Goal: Transaction & Acquisition: Obtain resource

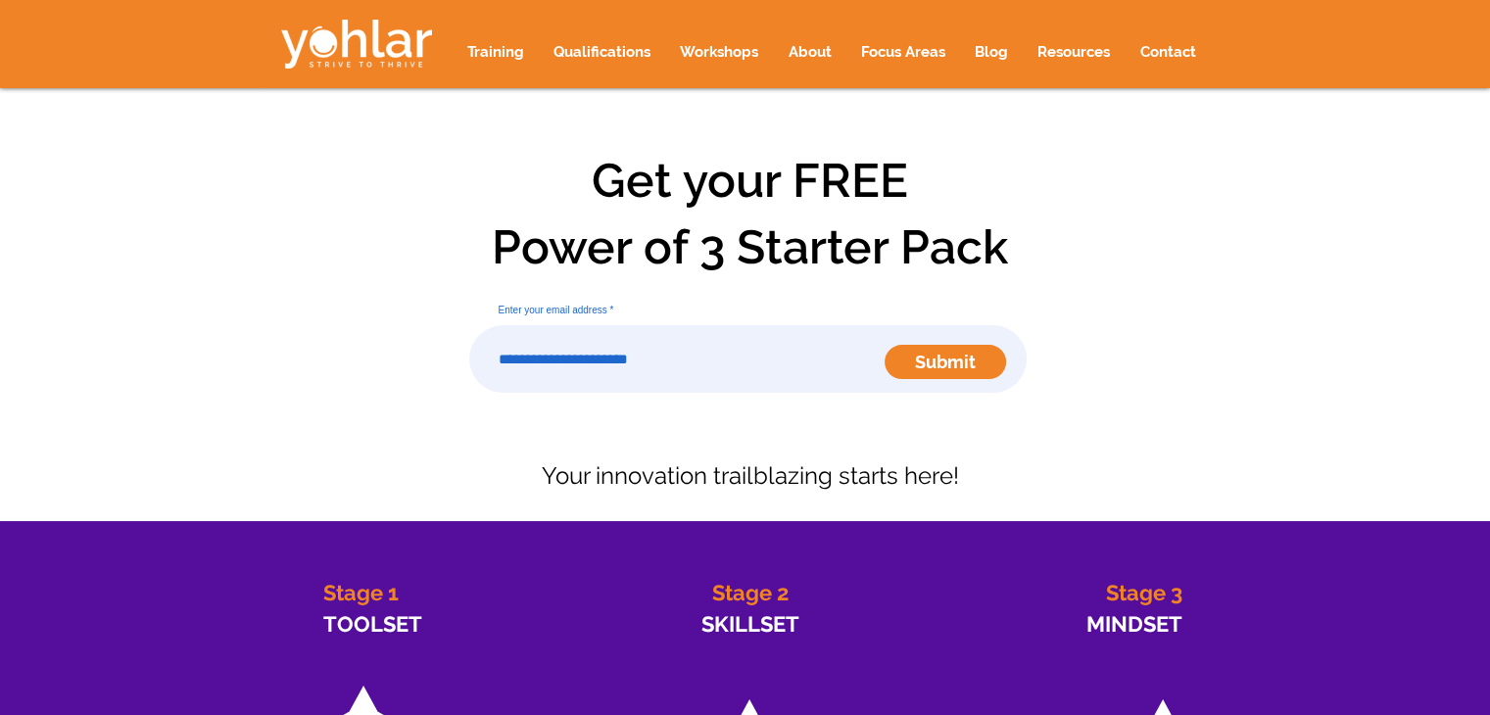
click at [695, 365] on input "Enter your email address" at bounding box center [748, 359] width 558 height 68
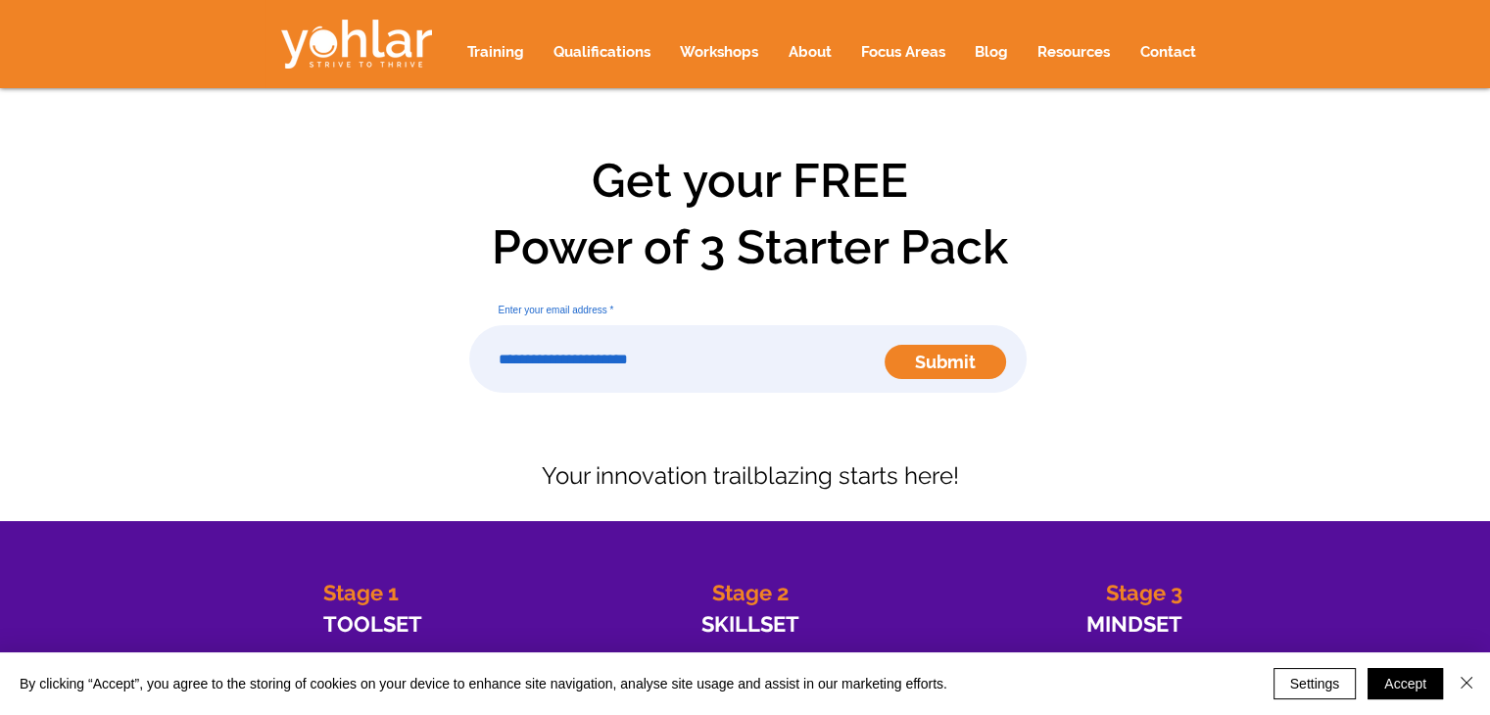
click at [595, 366] on input "Enter your email address" at bounding box center [748, 359] width 558 height 68
type input "**********"
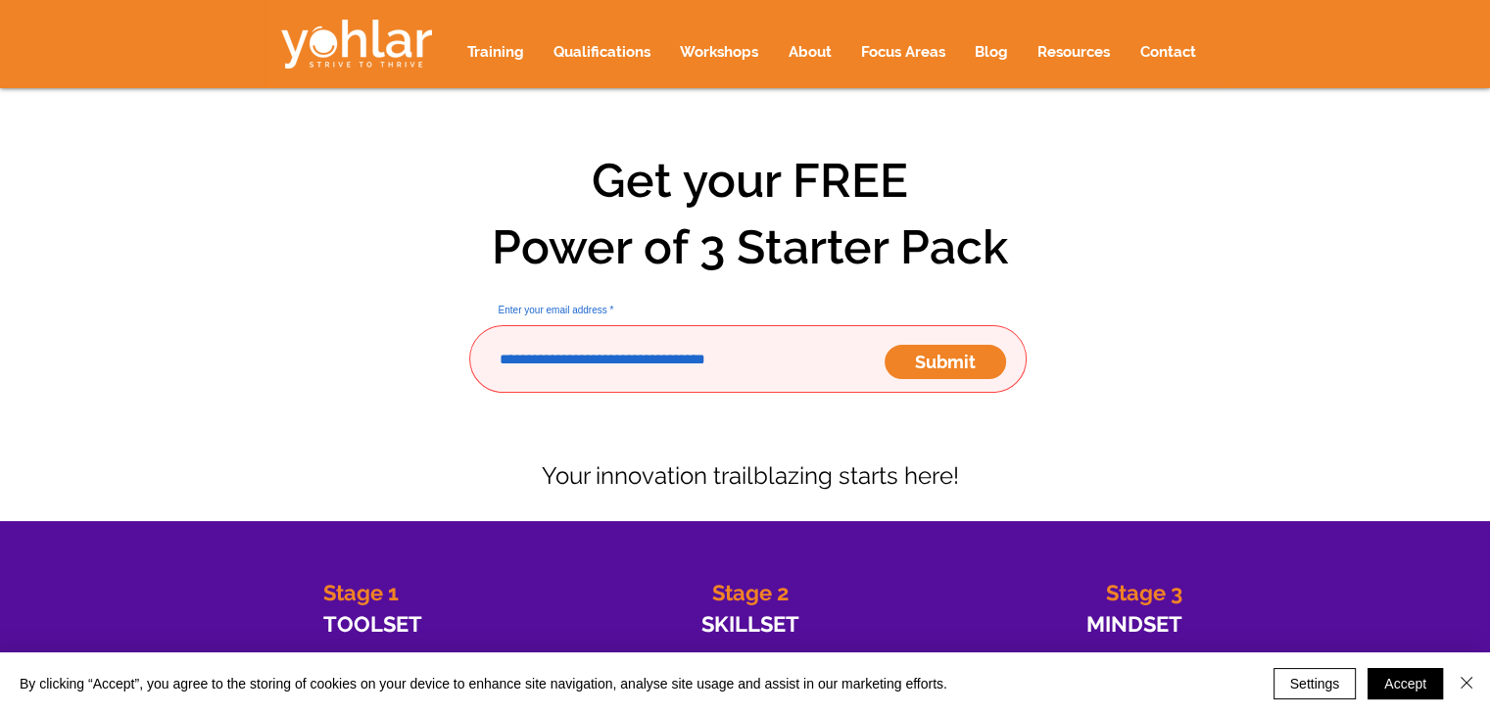
click at [946, 366] on span "Submit" at bounding box center [945, 362] width 61 height 24
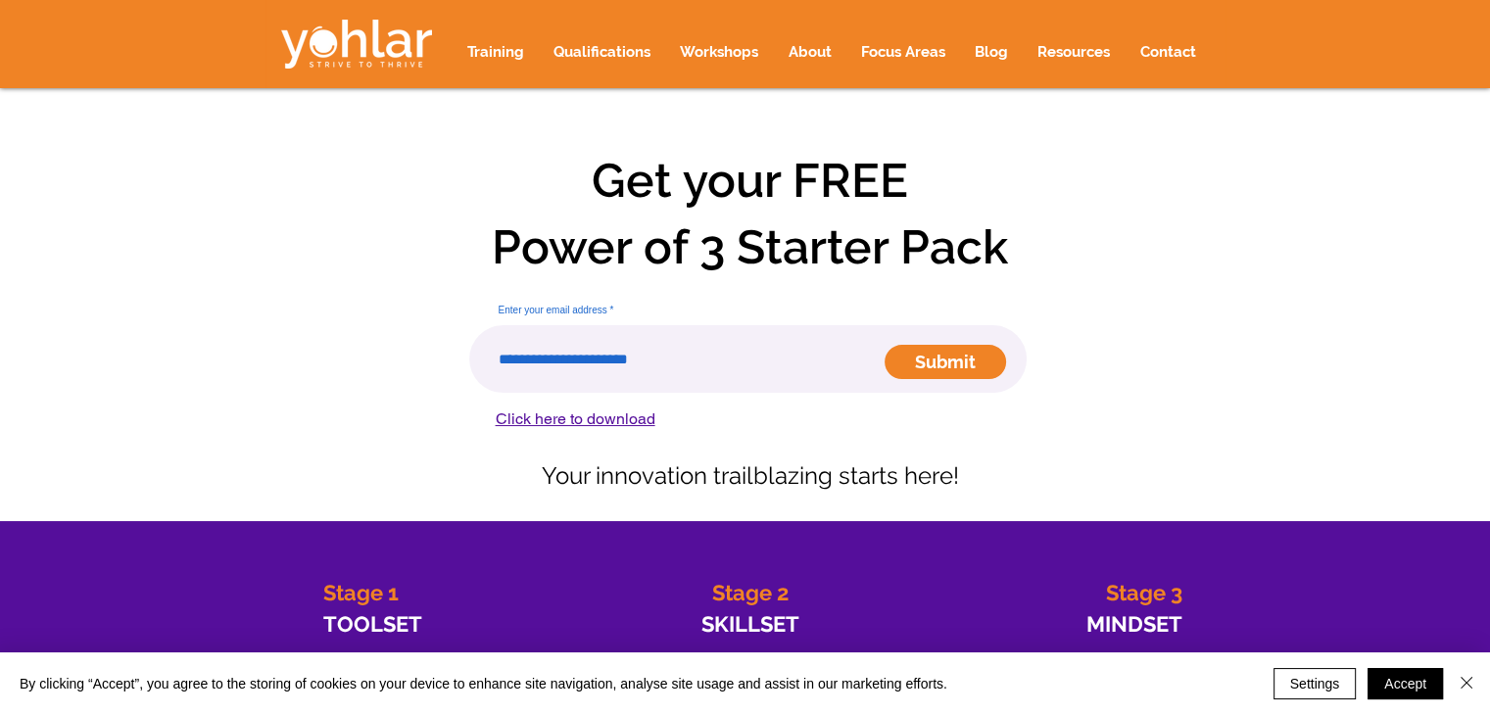
click at [567, 419] on span "Click here to download" at bounding box center [576, 419] width 160 height 19
click at [529, 419] on span "Click here to download" at bounding box center [576, 419] width 160 height 19
click at [599, 416] on span "Click here to download" at bounding box center [576, 419] width 160 height 19
drag, startPoint x: 599, startPoint y: 416, endPoint x: 564, endPoint y: 420, distance: 34.5
click at [565, 421] on span "Click here to download" at bounding box center [576, 419] width 160 height 19
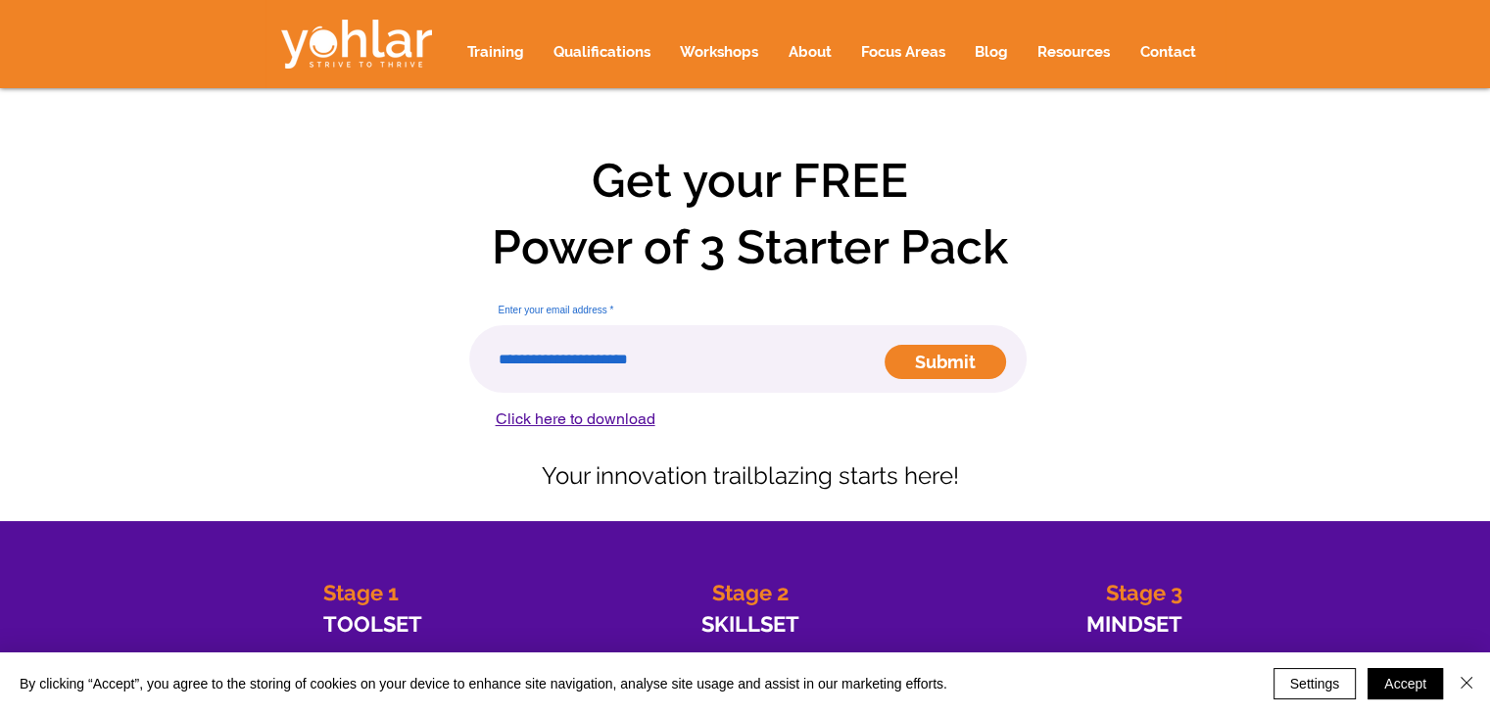
click at [558, 417] on span "Click here to download" at bounding box center [576, 419] width 160 height 19
click at [729, 369] on input "Enter your email address" at bounding box center [748, 359] width 558 height 68
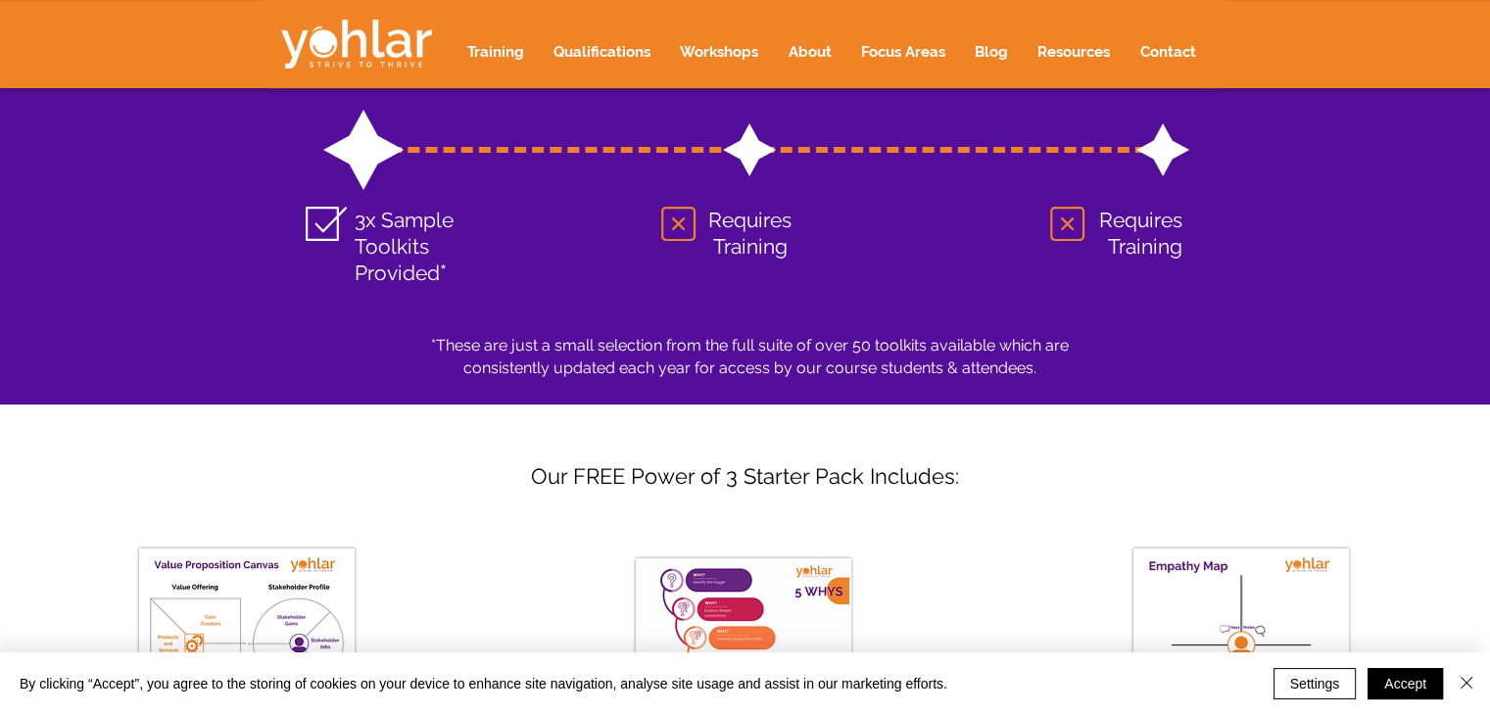
scroll to position [478, 0]
